Goal: Task Accomplishment & Management: Manage account settings

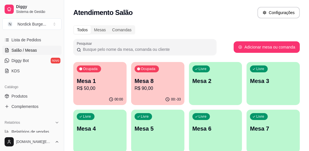
click at [95, 77] on p "Mesa 1" at bounding box center [100, 81] width 46 height 8
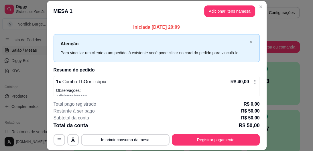
scroll to position [62, 0]
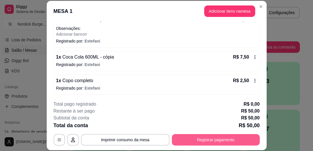
click at [188, 137] on button "Registrar pagamento" at bounding box center [216, 139] width 88 height 11
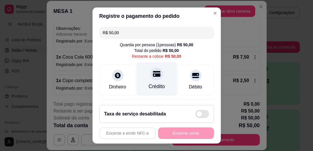
scroll to position [23, 0]
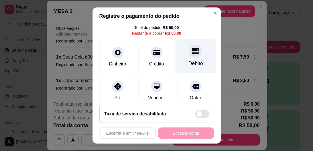
click at [190, 55] on div at bounding box center [196, 51] width 13 height 13
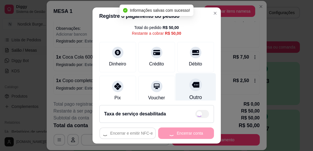
type input "R$ 0,00"
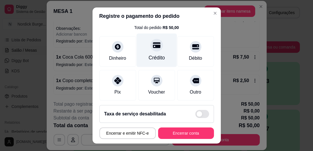
click at [153, 55] on div "Crédito" at bounding box center [157, 57] width 16 height 7
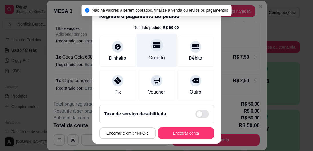
click at [153, 55] on div "Crédito" at bounding box center [157, 57] width 16 height 7
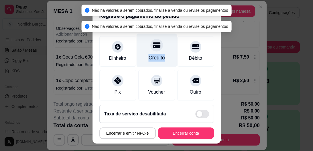
click at [153, 55] on div "Crédito" at bounding box center [157, 57] width 16 height 7
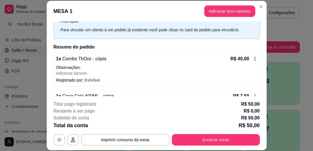
scroll to position [0, 0]
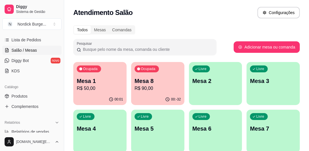
click at [96, 80] on p "Mesa 1" at bounding box center [100, 81] width 46 height 8
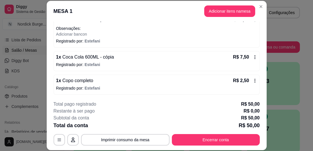
scroll to position [17, 0]
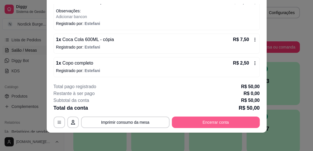
click at [236, 122] on button "Encerrar conta" at bounding box center [216, 121] width 88 height 11
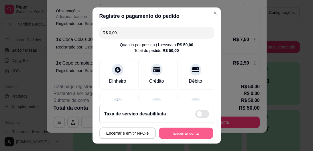
click at [180, 130] on button "Encerrar conta" at bounding box center [186, 132] width 54 height 11
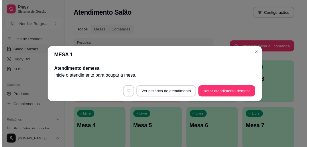
scroll to position [0, 0]
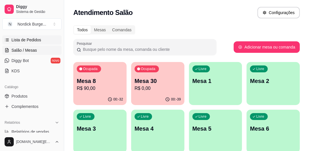
click at [19, 41] on span "Lista de Pedidos" at bounding box center [26, 40] width 30 height 6
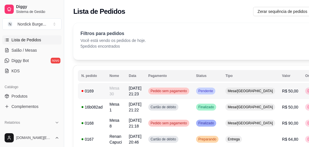
click at [96, 93] on div "0169" at bounding box center [91, 91] width 21 height 6
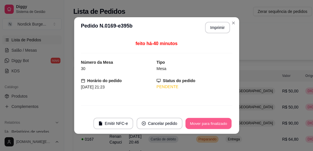
click at [214, 124] on button "Mover para finalizado" at bounding box center [209, 123] width 46 height 11
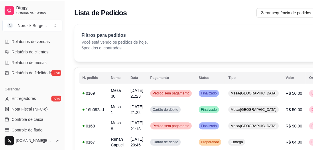
scroll to position [92, 0]
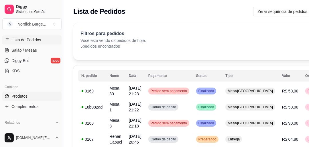
click at [18, 51] on span "Salão / Mesas" at bounding box center [24, 50] width 26 height 6
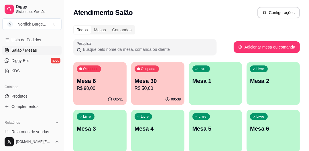
click at [162, 77] on p "Mesa 30" at bounding box center [158, 81] width 46 height 8
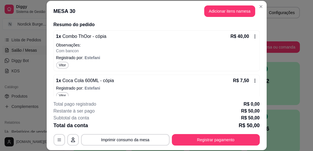
scroll to position [106, 0]
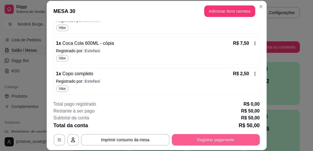
click at [194, 137] on button "Registrar pagamento" at bounding box center [216, 139] width 88 height 11
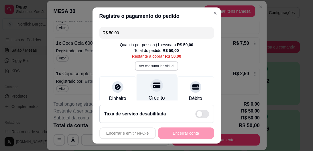
click at [151, 88] on div at bounding box center [157, 85] width 13 height 13
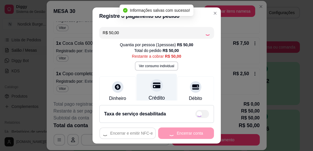
type input "R$ 0,00"
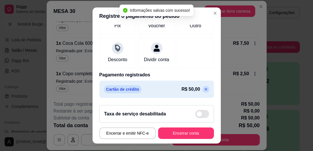
scroll to position [11, 0]
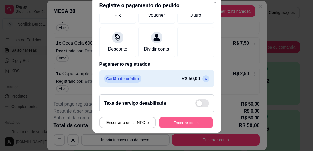
click at [197, 122] on button "Encerrar conta" at bounding box center [186, 122] width 54 height 11
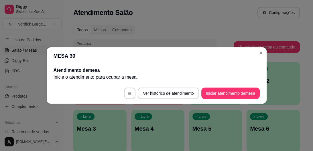
scroll to position [0, 0]
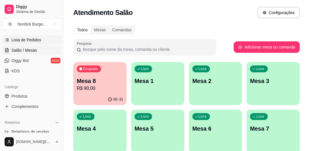
click at [15, 36] on link "Lista de Pedidos" at bounding box center [31, 39] width 59 height 9
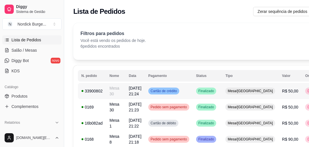
click at [104, 89] on td "33900802" at bounding box center [92, 91] width 28 height 16
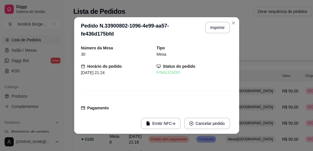
scroll to position [92, 0]
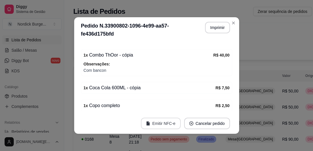
click at [167, 122] on button "Emitir NFC-e" at bounding box center [161, 123] width 40 height 11
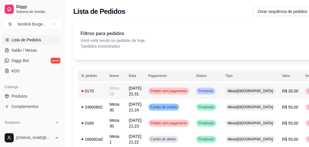
click at [94, 89] on div "0170" at bounding box center [91, 91] width 21 height 6
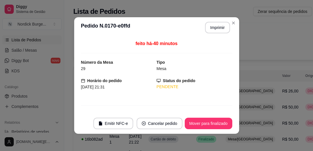
scroll to position [63, 0]
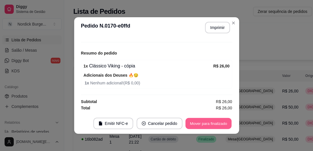
click at [220, 120] on button "Mover para finalizado" at bounding box center [209, 123] width 46 height 11
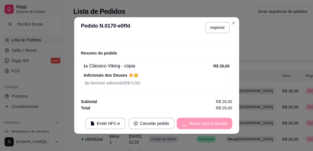
scroll to position [44, 0]
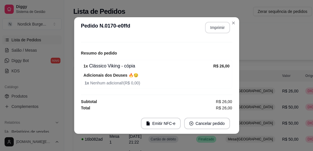
click at [210, 24] on button "Imprimir" at bounding box center [217, 27] width 25 height 11
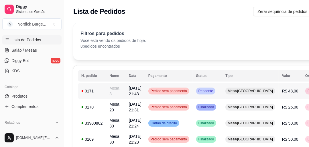
click at [102, 90] on div "0171" at bounding box center [91, 91] width 21 height 6
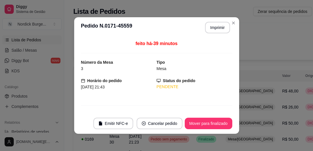
scroll to position [64, 0]
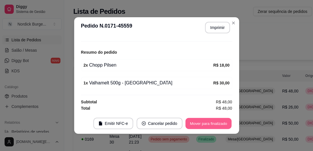
click at [199, 123] on button "Mover para finalizado" at bounding box center [209, 123] width 46 height 11
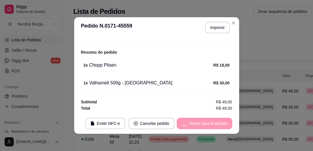
scroll to position [45, 0]
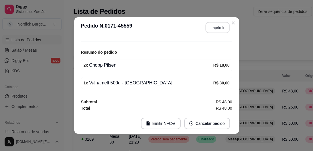
click at [218, 24] on button "Imprimir" at bounding box center [218, 27] width 24 height 11
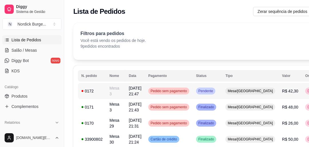
click at [96, 90] on div "0172" at bounding box center [91, 91] width 21 height 6
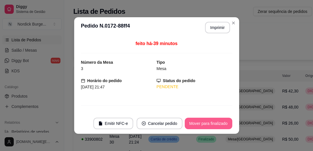
click at [200, 121] on button "Mover para finalizado" at bounding box center [209, 123] width 48 height 11
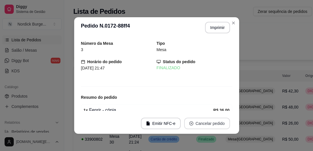
scroll to position [1, 0]
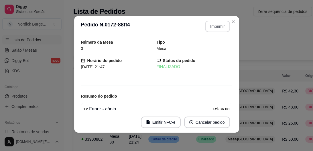
click at [214, 26] on button "Imprimir" at bounding box center [217, 26] width 25 height 11
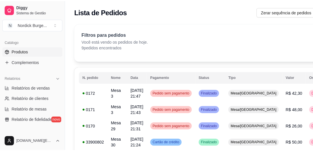
scroll to position [69, 0]
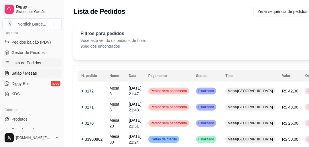
click at [19, 73] on span "Salão / Mesas" at bounding box center [24, 73] width 26 height 6
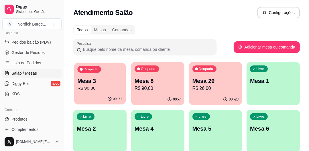
click at [100, 89] on p "R$ 90,30" at bounding box center [99, 88] width 45 height 7
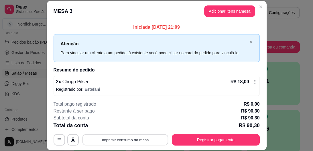
click at [139, 136] on button "Imprimir consumo da mesa" at bounding box center [125, 139] width 86 height 11
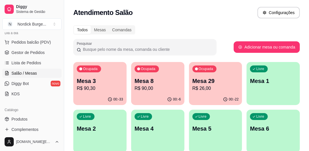
click at [233, 85] on p "R$ 26,00" at bounding box center [216, 88] width 46 height 7
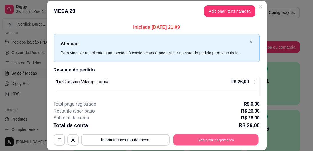
click at [220, 143] on button "Registrar pagamento" at bounding box center [215, 139] width 85 height 11
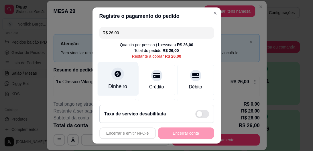
click at [108, 75] on div "Dinheiro" at bounding box center [117, 79] width 40 height 34
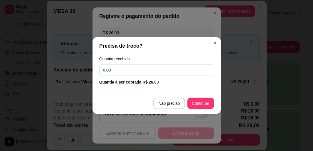
click at [158, 74] on input "0,00" at bounding box center [156, 69] width 115 height 11
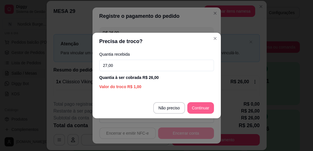
type input "27,00"
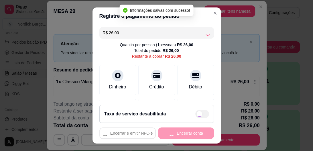
type input "R$ 0,00"
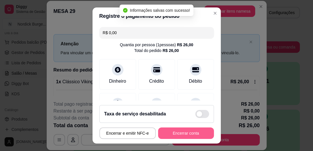
click at [196, 129] on button "Encerrar conta" at bounding box center [186, 132] width 56 height 11
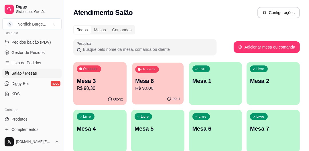
click at [162, 78] on p "Mesa 8" at bounding box center [157, 81] width 45 height 8
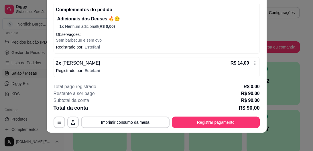
scroll to position [85, 0]
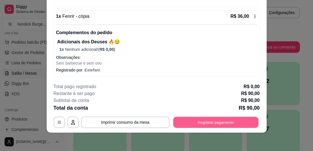
click at [220, 120] on button "Registrar pagamento" at bounding box center [215, 122] width 85 height 11
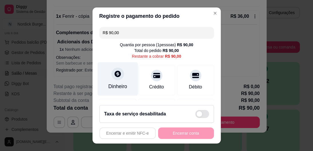
scroll to position [71, 0]
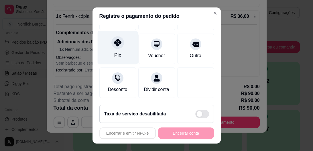
click at [114, 39] on icon at bounding box center [117, 42] width 7 height 7
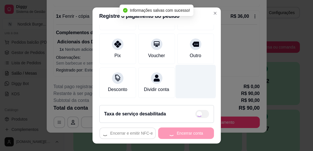
type input "R$ 0,00"
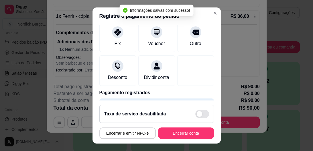
scroll to position [66, 0]
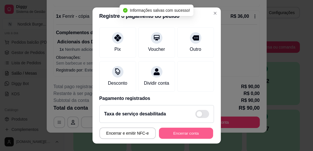
click at [178, 130] on button "Encerrar conta" at bounding box center [186, 132] width 54 height 11
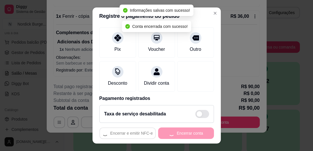
scroll to position [0, 0]
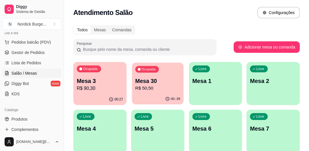
click at [165, 73] on div "Ocupada Mesa 30 R$ 50,50" at bounding box center [158, 78] width 52 height 31
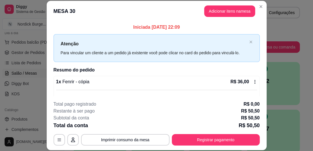
scroll to position [57, 0]
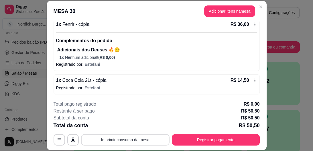
click at [134, 138] on button "Imprimir consumo da mesa" at bounding box center [125, 139] width 89 height 11
click at [224, 140] on button "Registrar pagamento" at bounding box center [215, 139] width 85 height 11
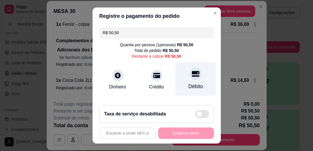
click at [192, 74] on icon at bounding box center [195, 74] width 7 height 6
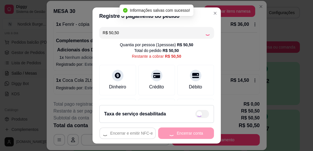
type input "R$ 0,00"
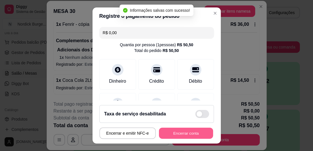
click at [189, 130] on button "Encerrar conta" at bounding box center [186, 132] width 54 height 11
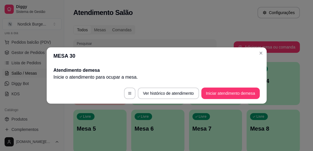
scroll to position [0, 0]
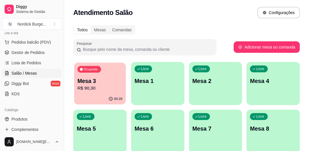
click at [120, 76] on div "Ocupada Mesa 3 R$ 90,30" at bounding box center [100, 78] width 52 height 31
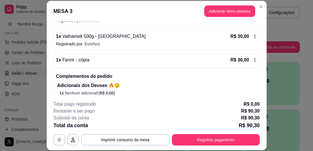
scroll to position [104, 0]
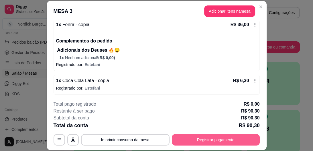
click at [192, 142] on button "Registrar pagamento" at bounding box center [216, 139] width 88 height 11
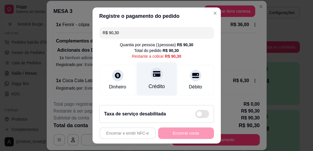
scroll to position [46, 0]
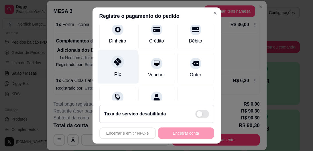
click at [115, 67] on div at bounding box center [118, 62] width 13 height 13
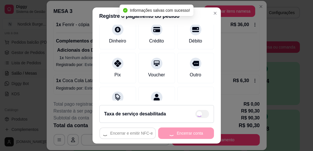
type input "R$ 0,00"
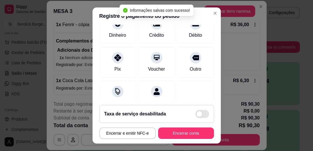
scroll to position [40, 0]
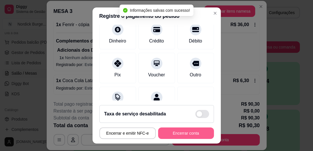
click at [184, 134] on button "Encerrar conta" at bounding box center [186, 132] width 56 height 11
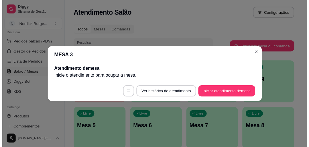
scroll to position [0, 0]
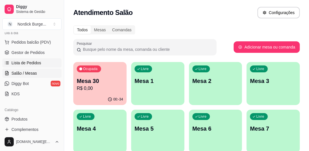
click at [24, 60] on span "Lista de Pedidos" at bounding box center [26, 63] width 30 height 6
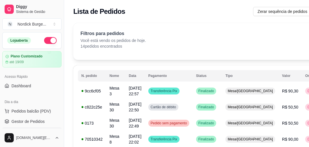
click at [47, 41] on button "button" at bounding box center [50, 40] width 13 height 7
